Goal: Navigation & Orientation: Find specific page/section

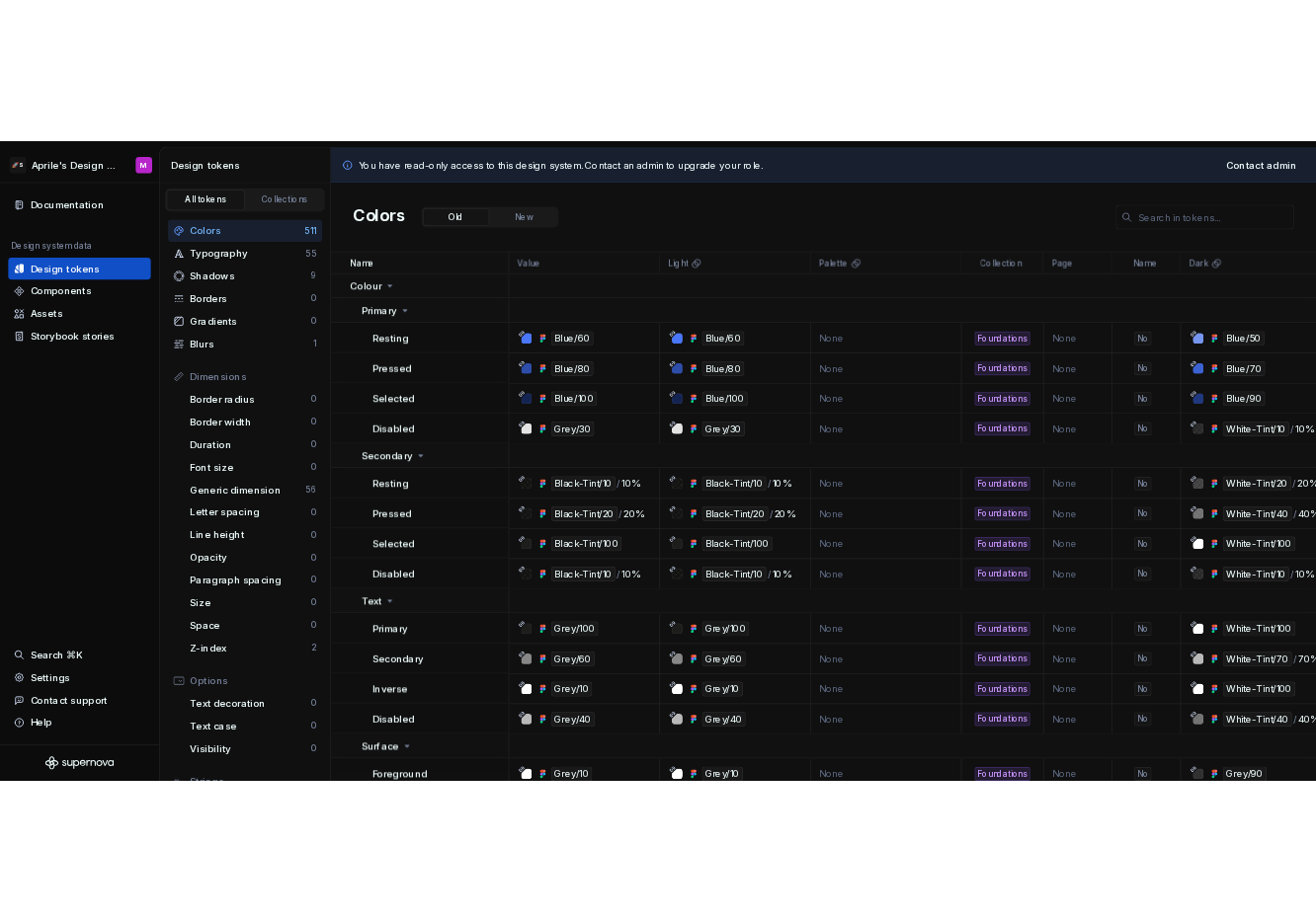
scroll to position [13, 0]
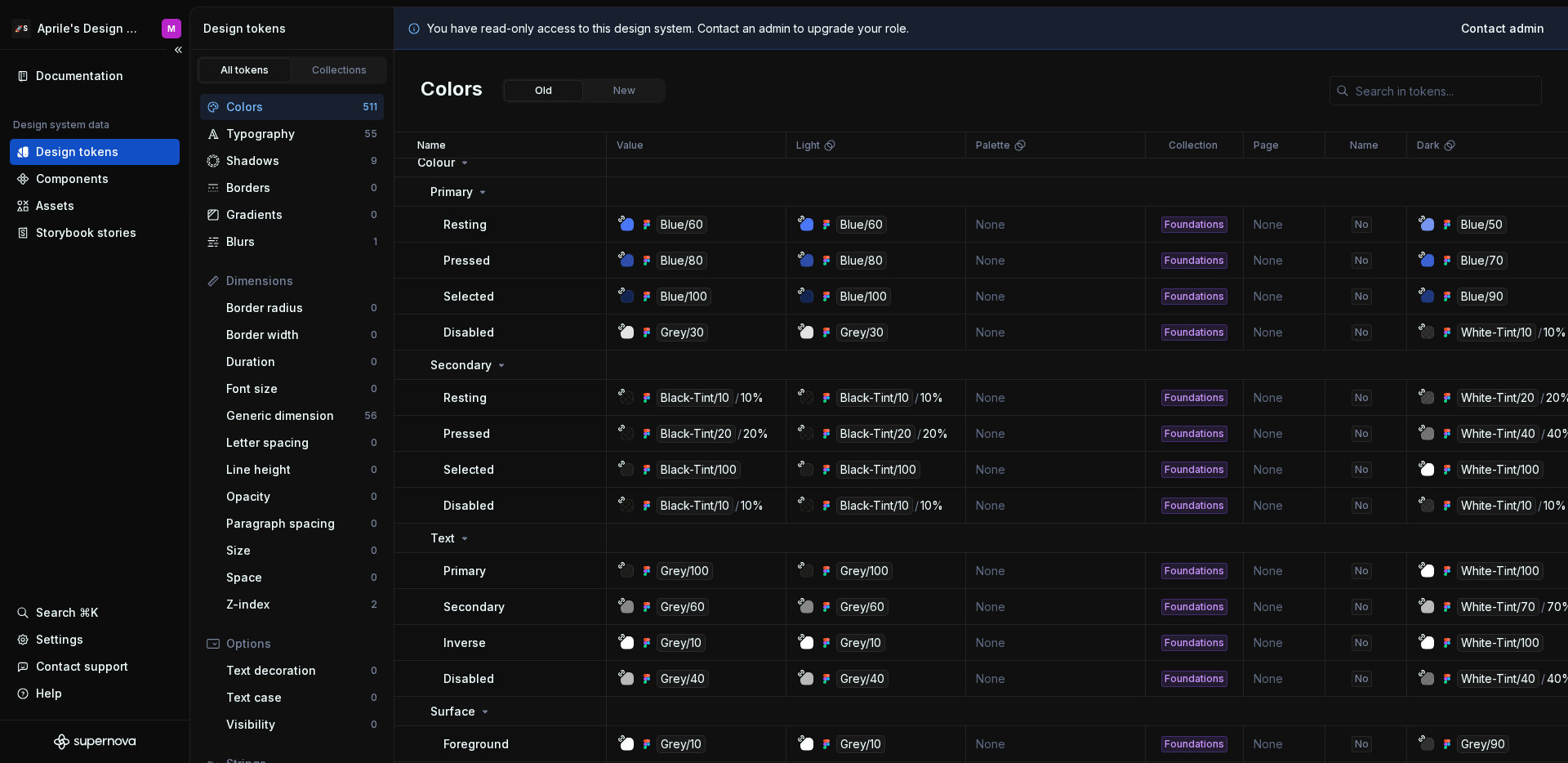
click at [150, 321] on div "Documentation Design system data Design tokens Components Assets Storybook stor…" at bounding box center [95, 384] width 189 height 670
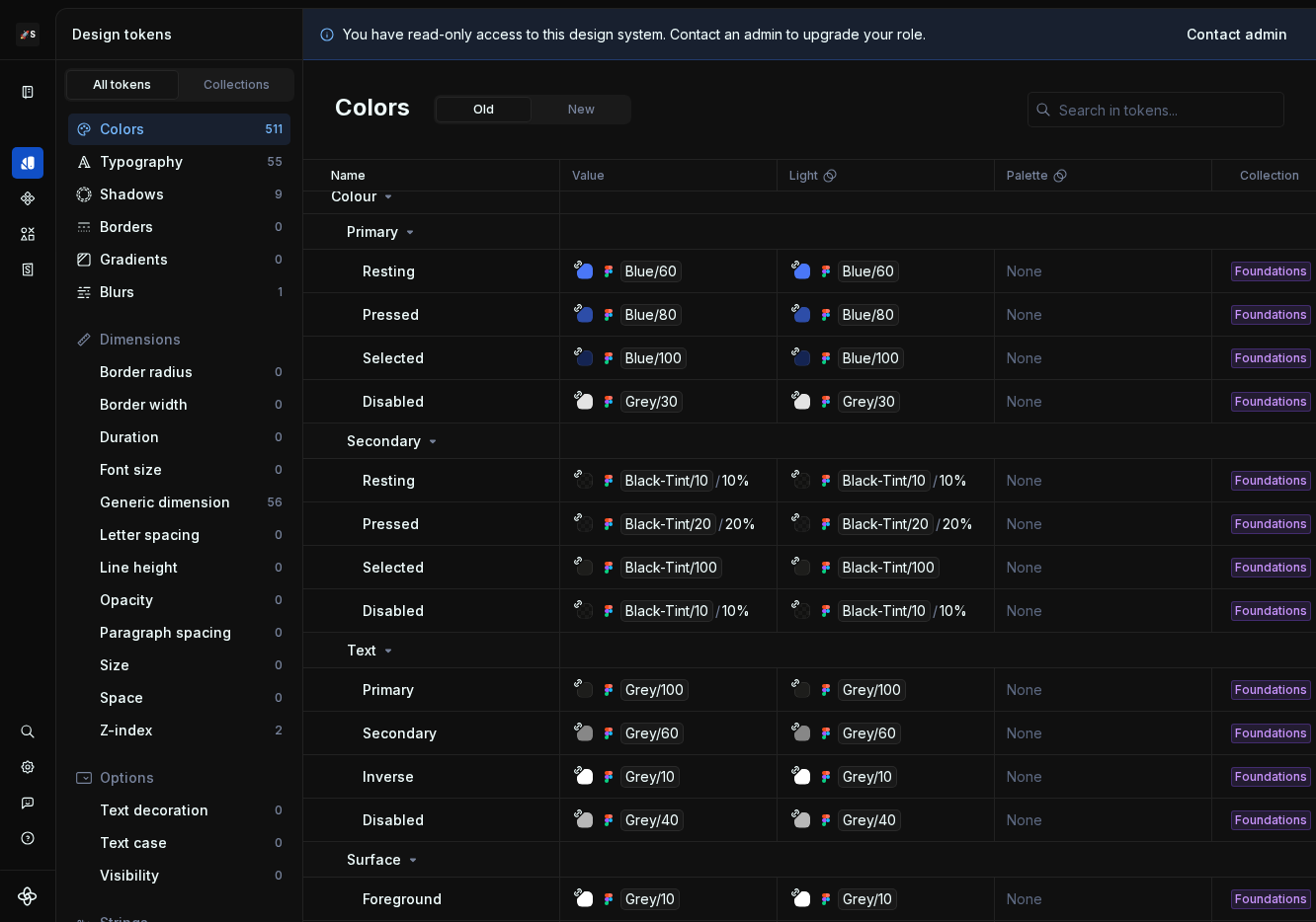
scroll to position [25, 0]
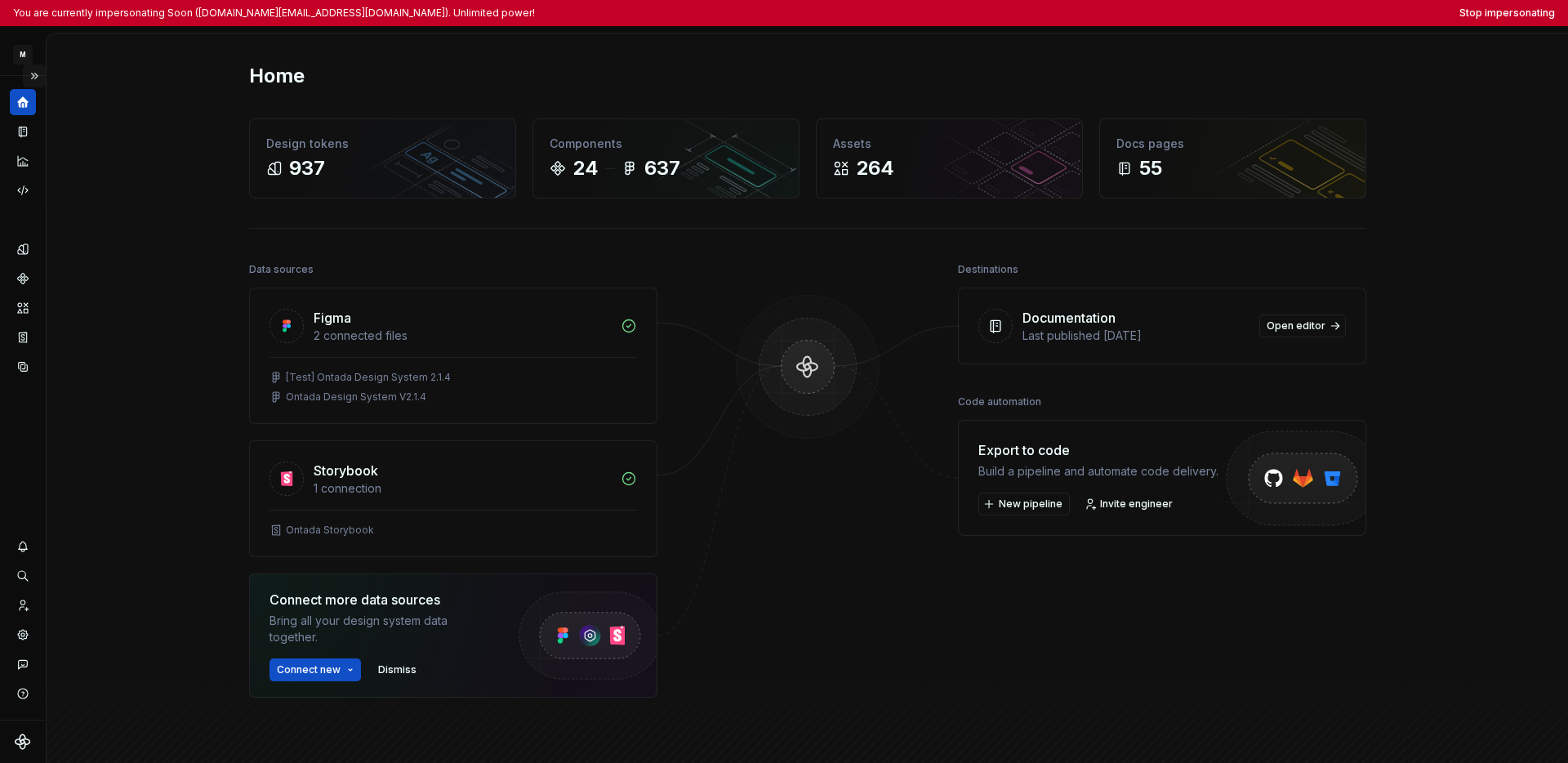
click at [40, 78] on button "Expand sidebar" at bounding box center [35, 76] width 23 height 23
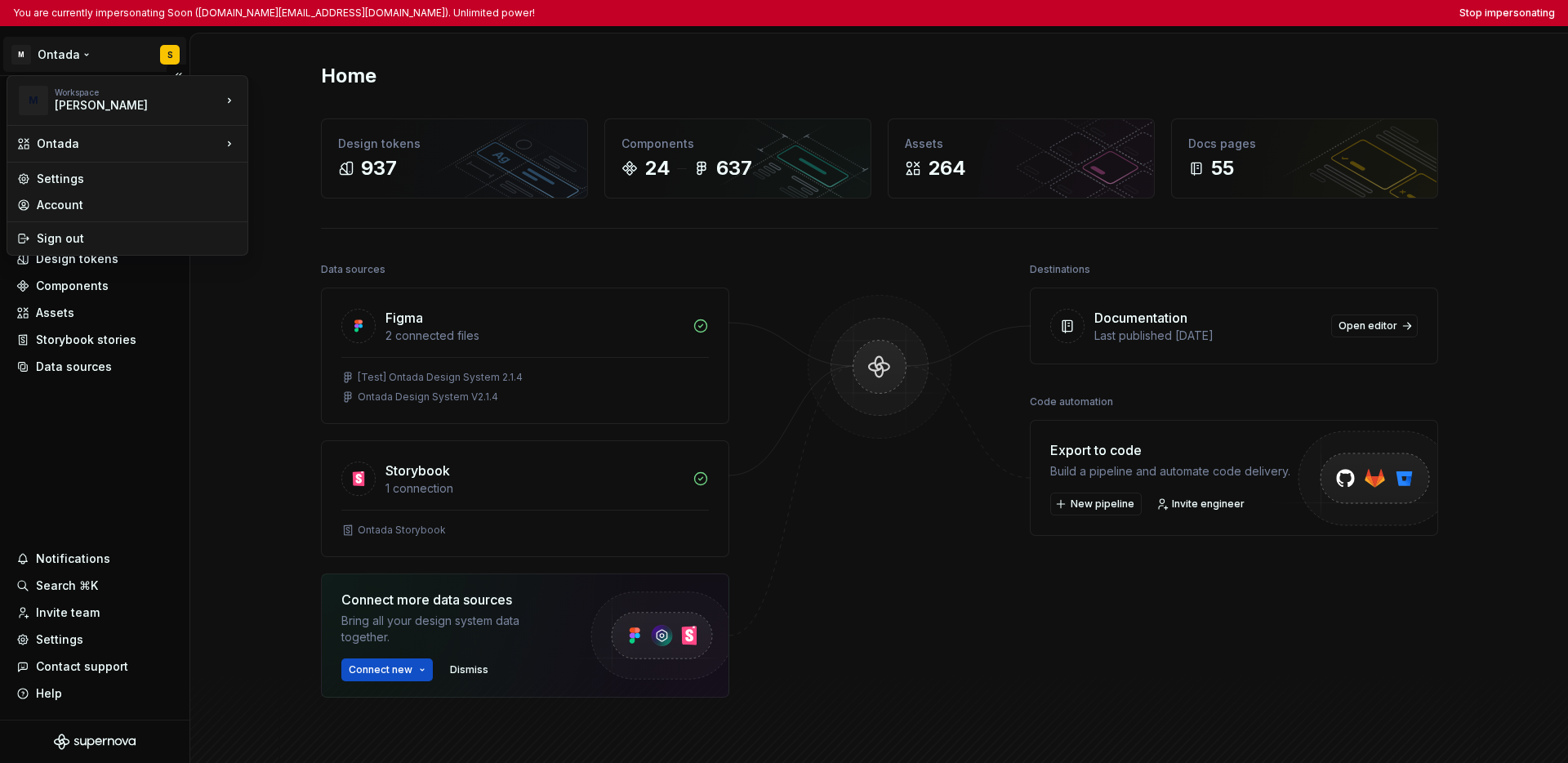
click at [61, 56] on html "You are currently impersonating Soon (soohun.kim@mckesson.com). Unlimited power…" at bounding box center [784, 382] width 1568 height 763
click at [59, 467] on html "You are currently impersonating Soon (soohun.kim@mckesson.com). Unlimited power…" at bounding box center [784, 382] width 1568 height 763
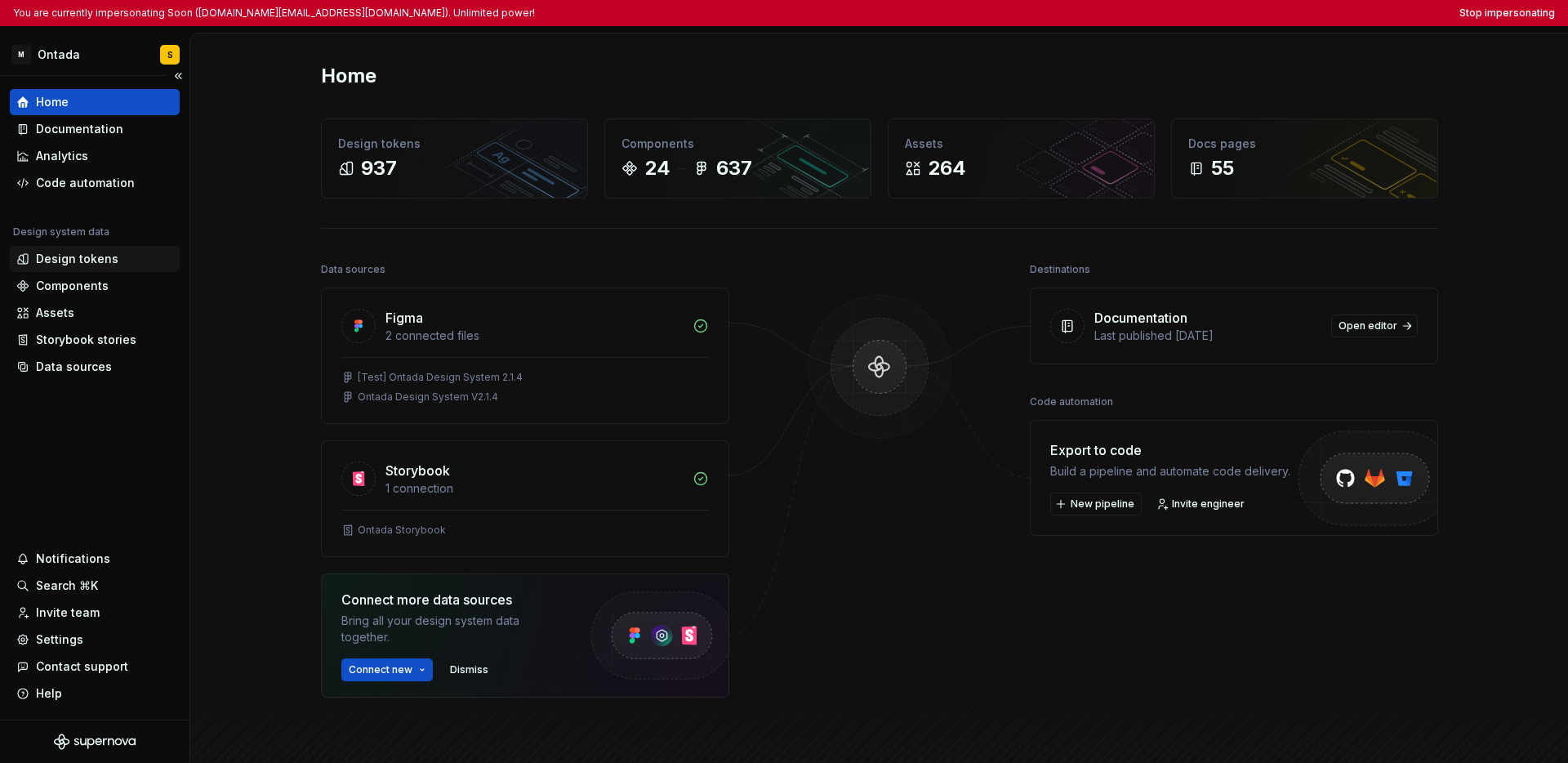
click at [85, 255] on div "Design tokens" at bounding box center [77, 259] width 82 height 16
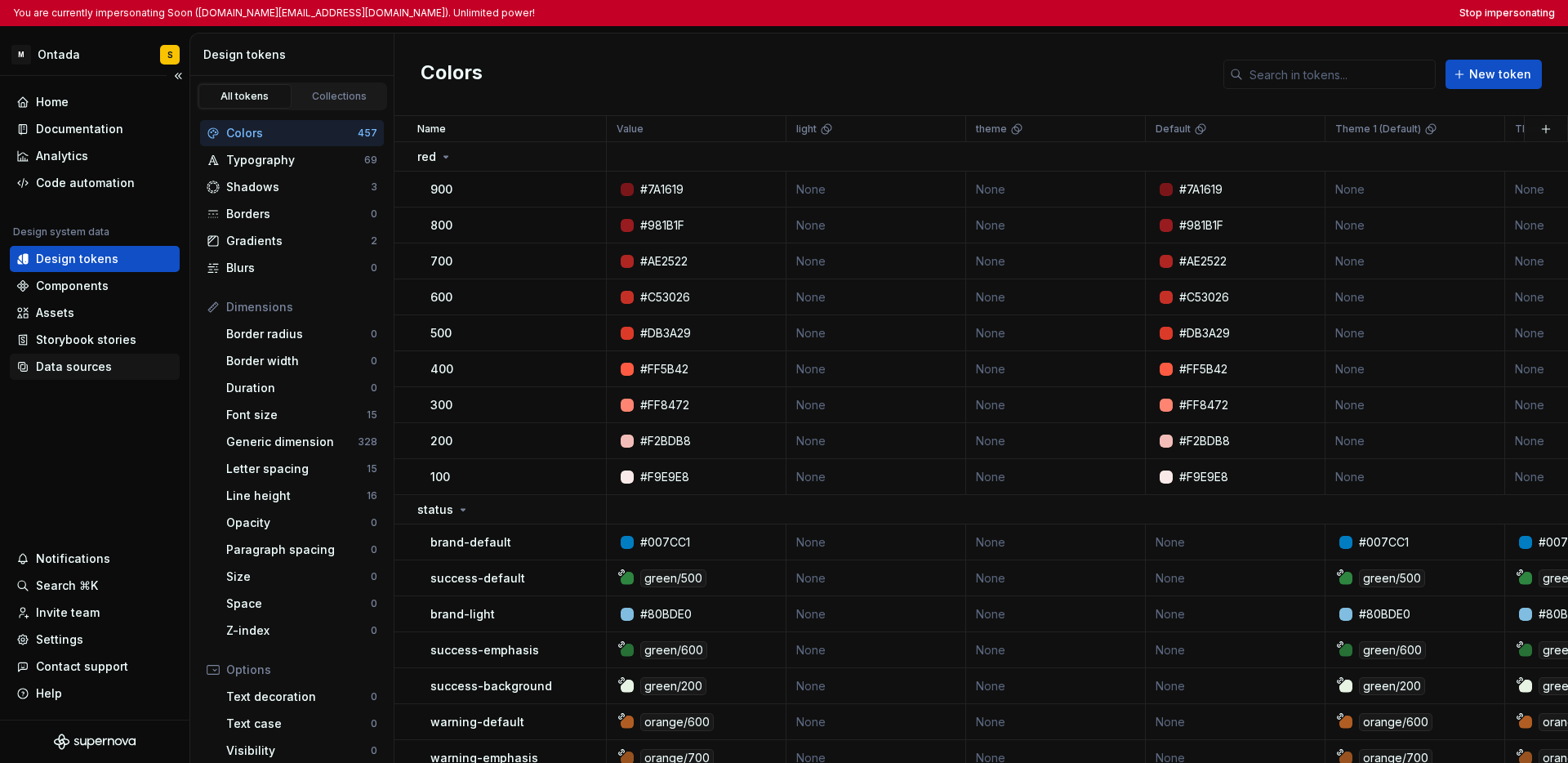
click at [85, 368] on div "Data sources" at bounding box center [74, 367] width 76 height 16
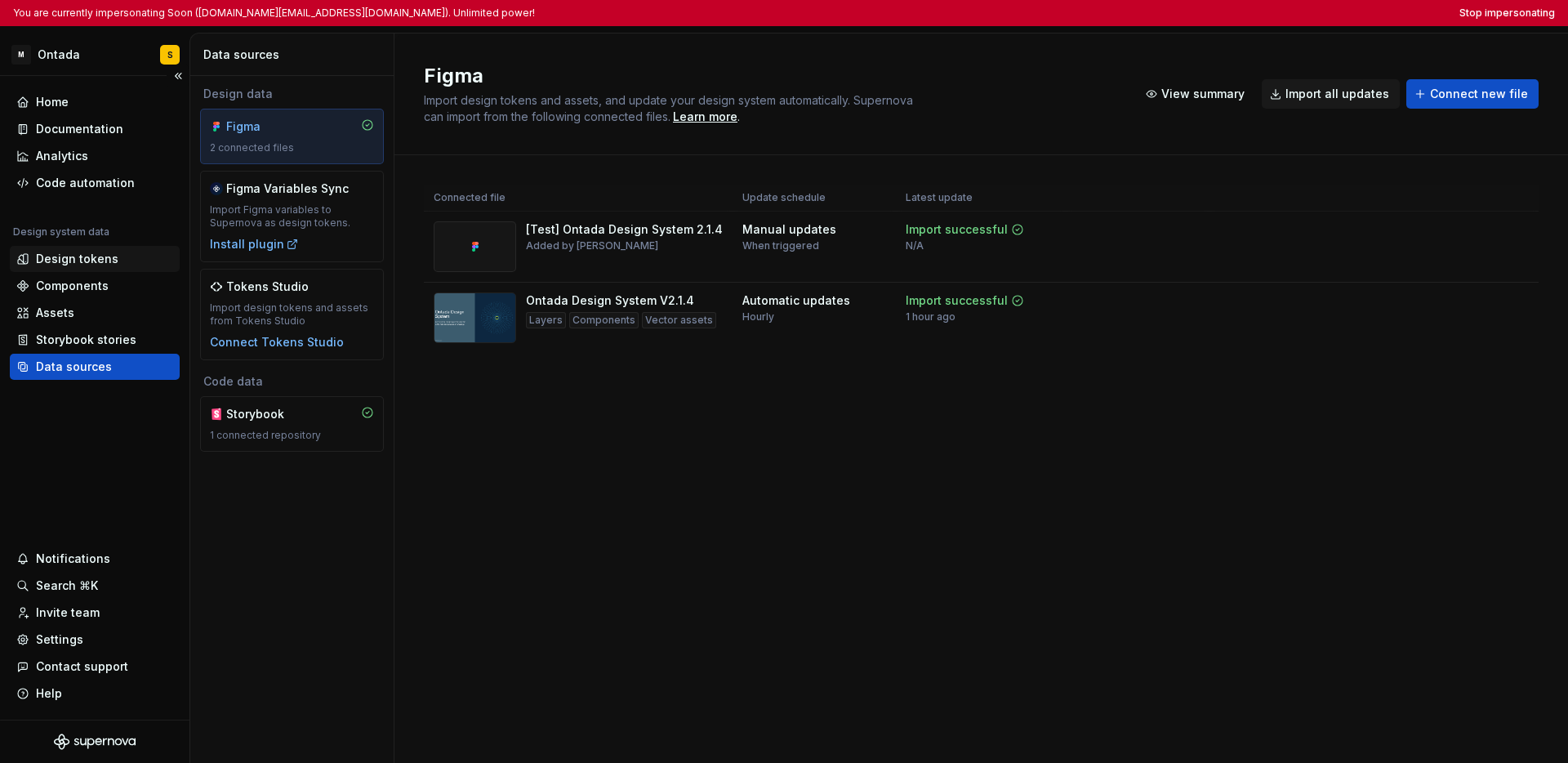
click at [92, 258] on div "Design tokens" at bounding box center [77, 259] width 82 height 16
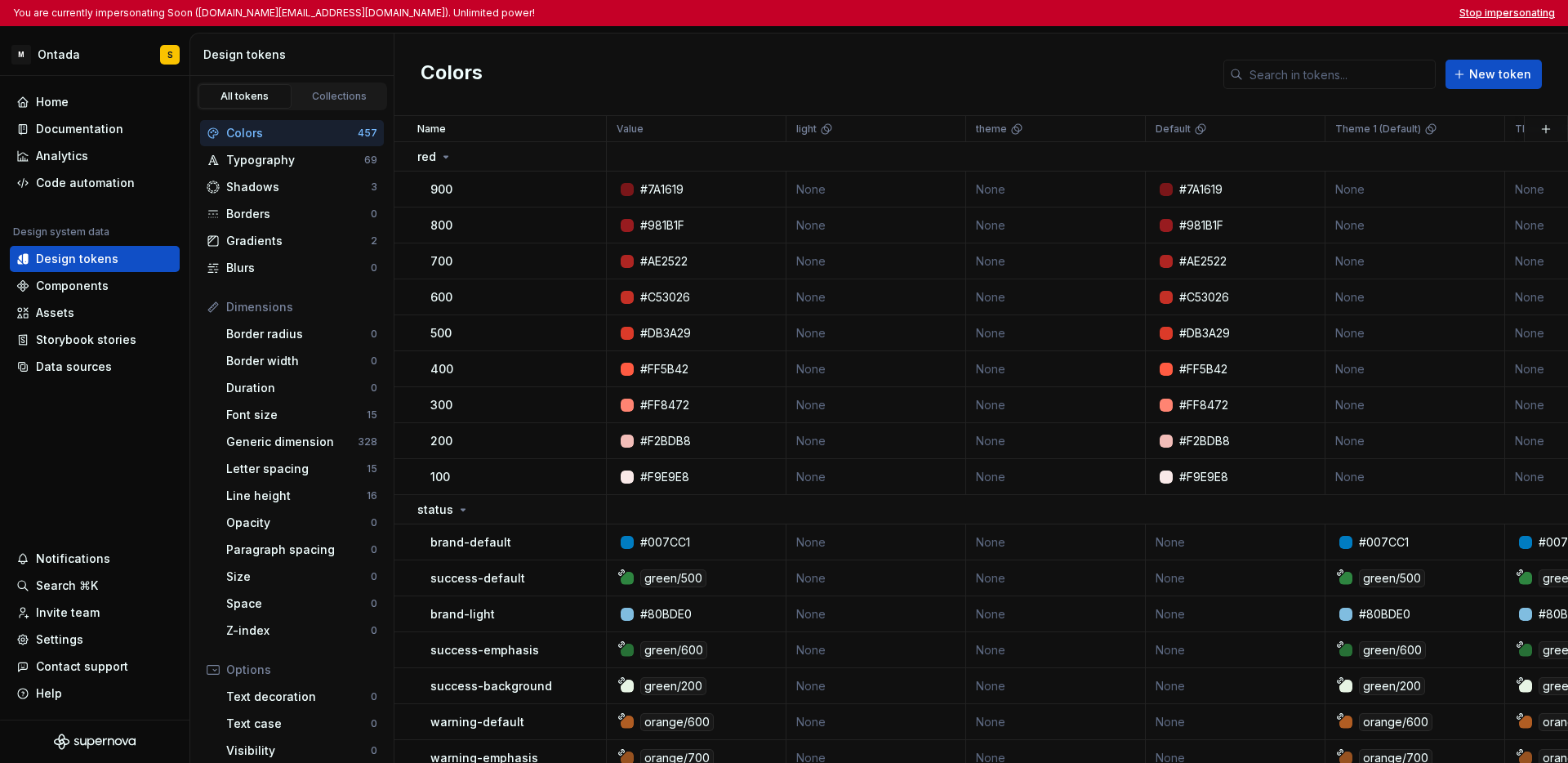
click at [1087, 12] on button "Stop impersonating" at bounding box center [1507, 13] width 96 height 13
